Goal: Task Accomplishment & Management: Complete application form

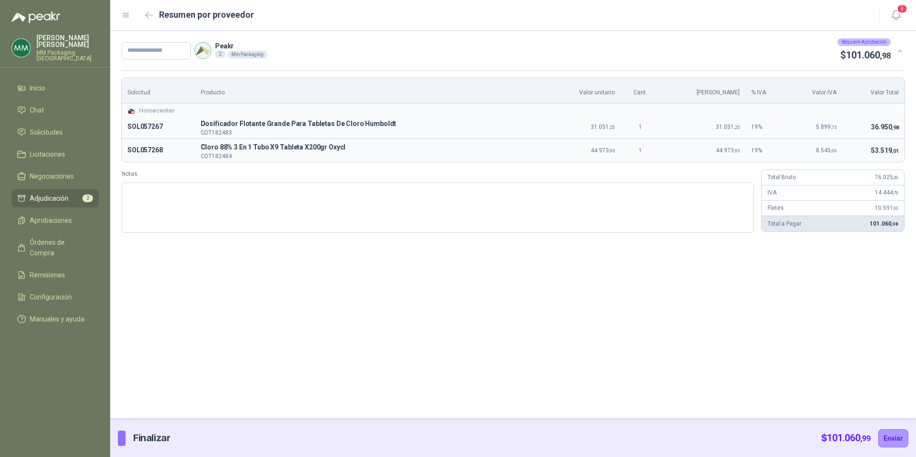
click at [575, 304] on div "Peakr 2 Mm Packaging Requiere Aprobación $ 101.060 ,98 Solicitud Producto Valor…" at bounding box center [512, 225] width 805 height 388
drag, startPoint x: 208, startPoint y: 122, endPoint x: 388, endPoint y: 118, distance: 180.1
click at [388, 118] on span "Dosificador Flotante Grande Para Tabletas De Cloro Humboldt" at bounding box center [371, 123] width 340 height 11
copy span "Dosificador Flotante Grande Para Tabletas De Cloro Humboldt"
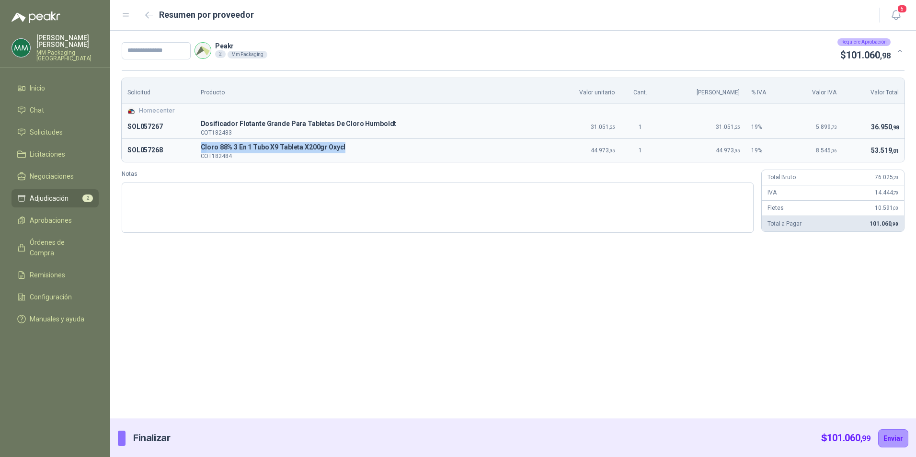
drag, startPoint x: 210, startPoint y: 148, endPoint x: 346, endPoint y: 147, distance: 136.0
click at [346, 147] on td "C Cloro 88% 3 En 1 Tubo X9 Tableta X200gr Oxycl COT182484" at bounding box center [371, 150] width 352 height 23
copy p "C Cloro 88% 3 En 1 Tubo X9 Tableta X200gr Oxycl"
drag, startPoint x: 204, startPoint y: 133, endPoint x: 237, endPoint y: 133, distance: 32.6
click at [237, 133] on p "COT182483" at bounding box center [371, 133] width 340 height 6
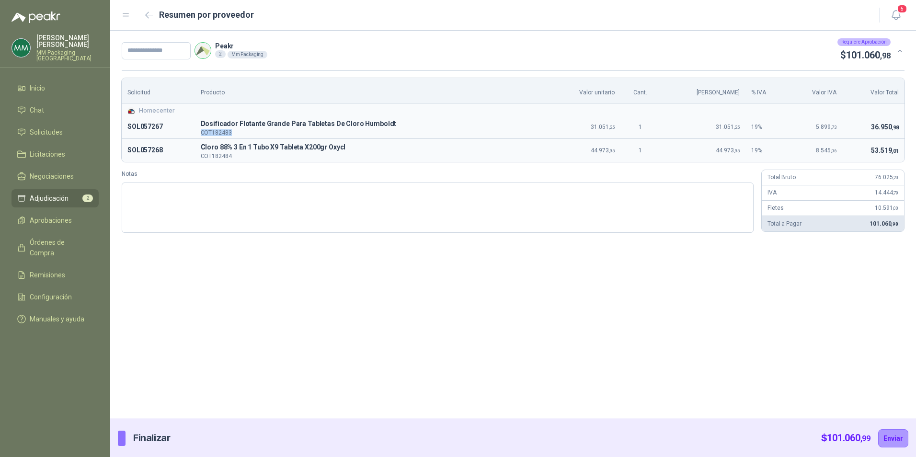
copy p "COT182483"
drag, startPoint x: 214, startPoint y: 160, endPoint x: 241, endPoint y: 162, distance: 27.4
click at [241, 162] on td "C Cloro 88% 3 En 1 Tubo X9 Tableta X200gr Oxycl COT182484" at bounding box center [371, 150] width 352 height 23
copy p "COT182484"
click at [157, 49] on input "text" at bounding box center [156, 50] width 69 height 17
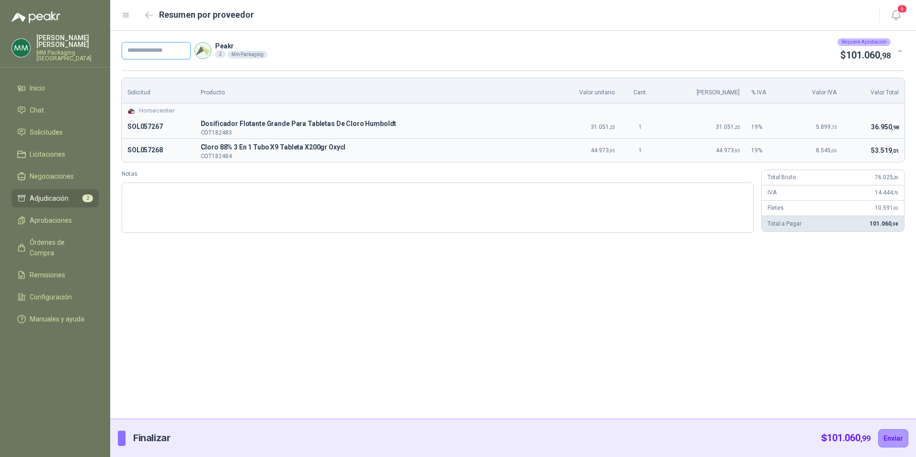
paste input "*******"
type input "*******"
click at [892, 433] on button "Enviar" at bounding box center [893, 438] width 30 height 18
